Goal: Transaction & Acquisition: Purchase product/service

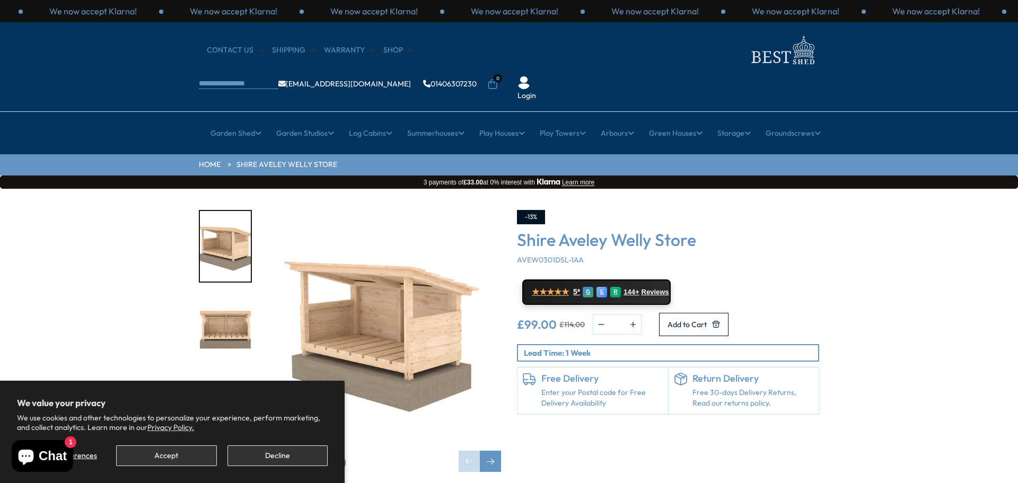
click at [745, 63] on img at bounding box center [782, 50] width 74 height 34
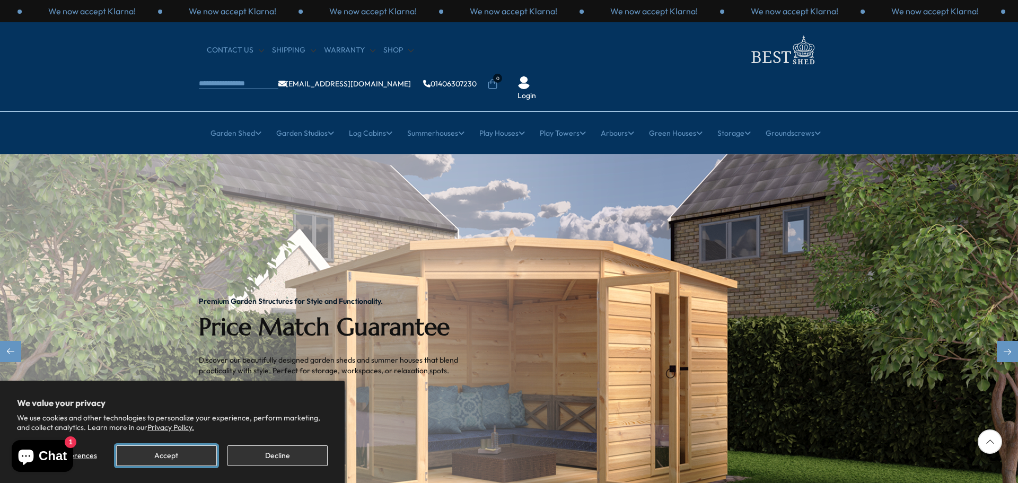
drag, startPoint x: 178, startPoint y: 453, endPoint x: 263, endPoint y: 398, distance: 101.6
click at [178, 454] on button "Accept" at bounding box center [166, 455] width 100 height 21
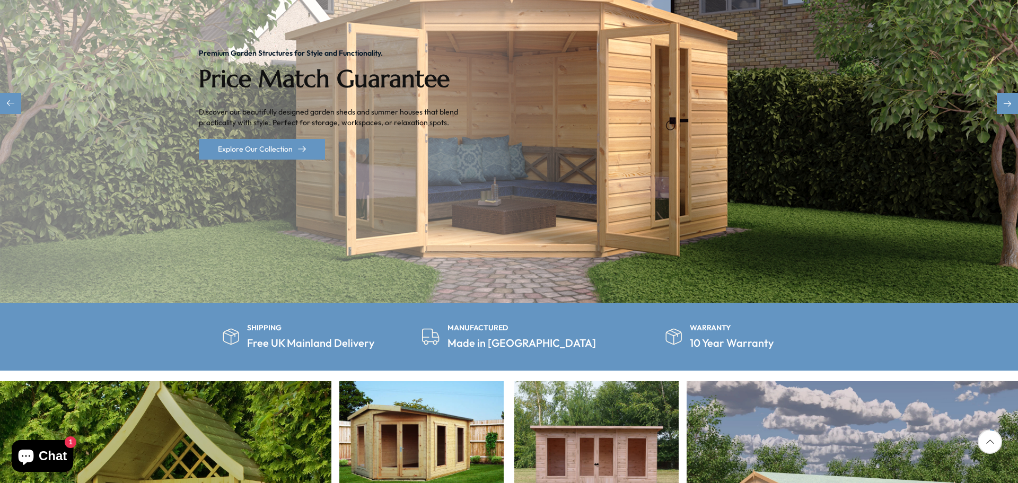
scroll to position [159, 0]
